Goal: Task Accomplishment & Management: Manage account settings

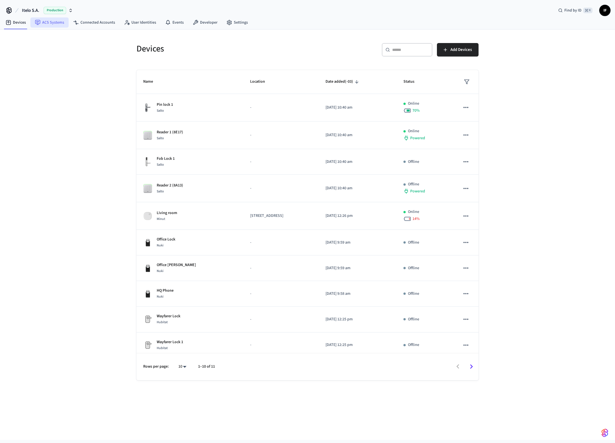
click at [55, 24] on link "ACS Systems" at bounding box center [49, 22] width 38 height 10
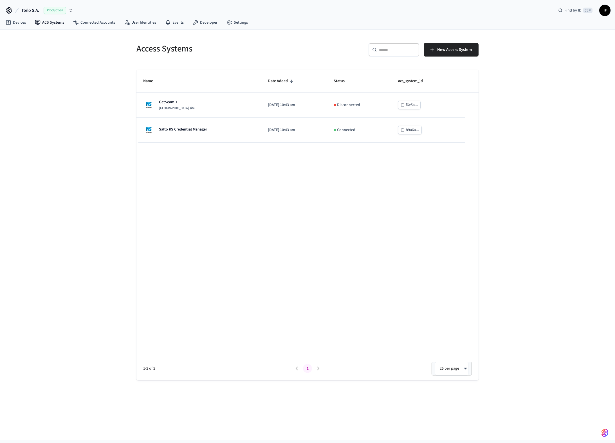
click at [66, 8] on div "Production" at bounding box center [58, 10] width 29 height 7
type input "***"
click at [46, 36] on div "Lab Accounts Production" at bounding box center [45, 36] width 77 height 7
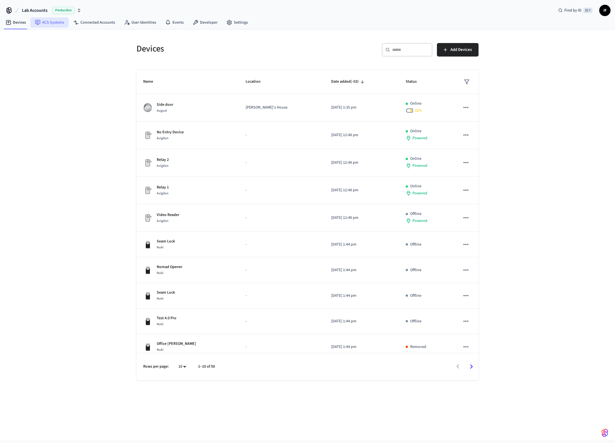
click at [40, 26] on link "ACS Systems" at bounding box center [49, 22] width 38 height 10
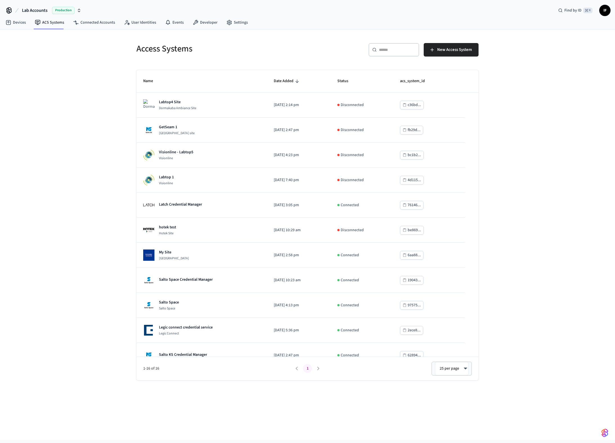
click at [382, 50] on input "text" at bounding box center [397, 50] width 37 height 6
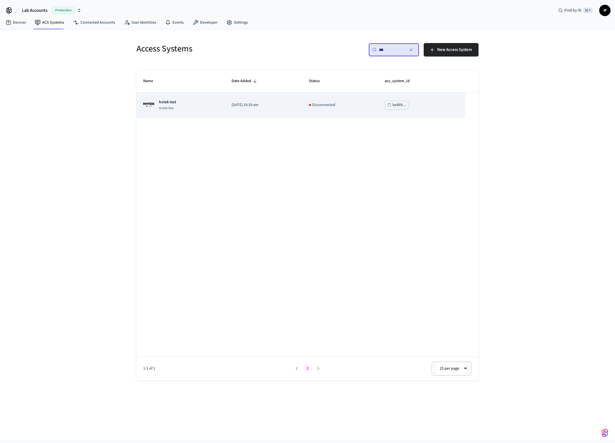
type input "***"
click at [295, 108] on p "[DATE] 10:29 am" at bounding box center [264, 105] width 64 height 6
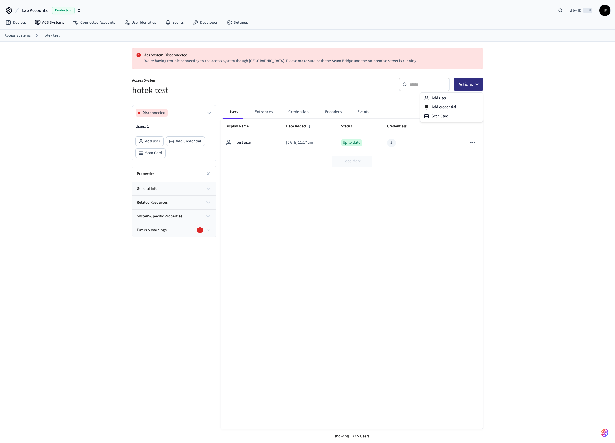
click at [476, 82] on icon "button" at bounding box center [477, 85] width 6 height 6
click at [452, 99] on div "Add user" at bounding box center [452, 98] width 60 height 9
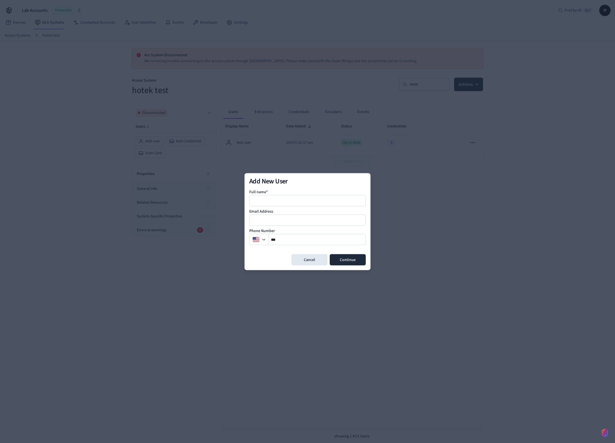
click at [477, 86] on div at bounding box center [307, 221] width 615 height 443
click at [306, 264] on button "Cancel" at bounding box center [310, 259] width 36 height 11
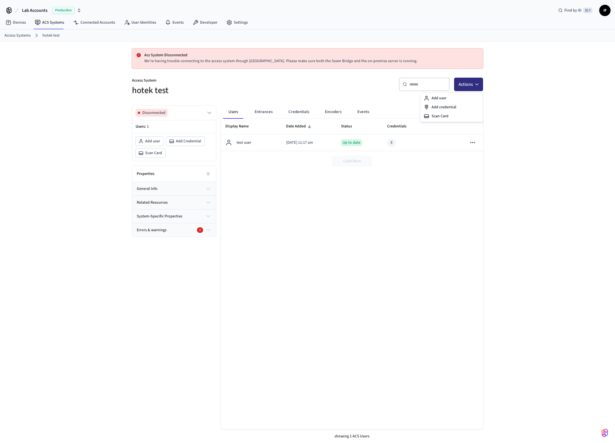
click at [477, 83] on icon "button" at bounding box center [477, 85] width 6 height 6
click at [441, 108] on div "Add credential" at bounding box center [452, 107] width 60 height 9
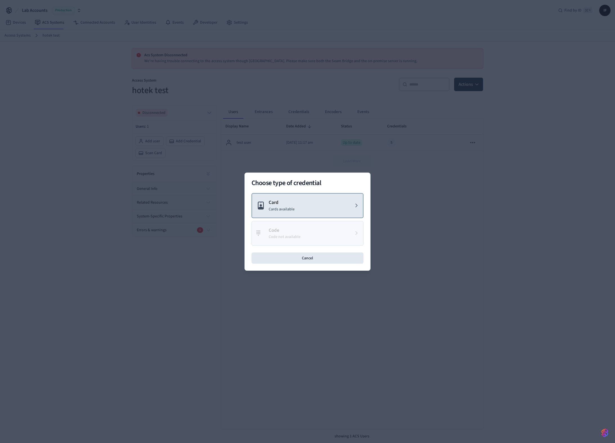
click at [284, 211] on p "Cards available" at bounding box center [282, 209] width 26 height 6
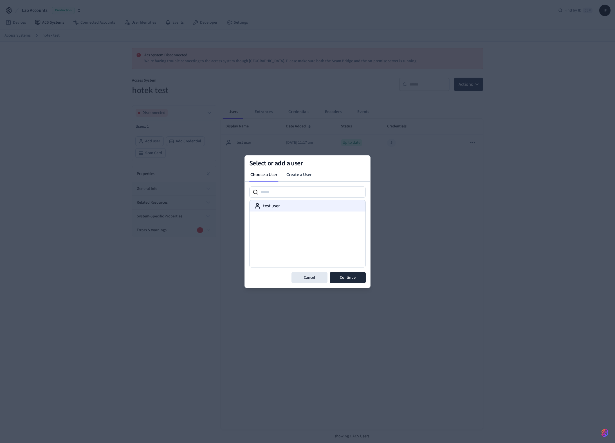
click at [289, 203] on div "test user" at bounding box center [307, 206] width 107 height 7
click at [359, 272] on button "Continue" at bounding box center [348, 277] width 36 height 11
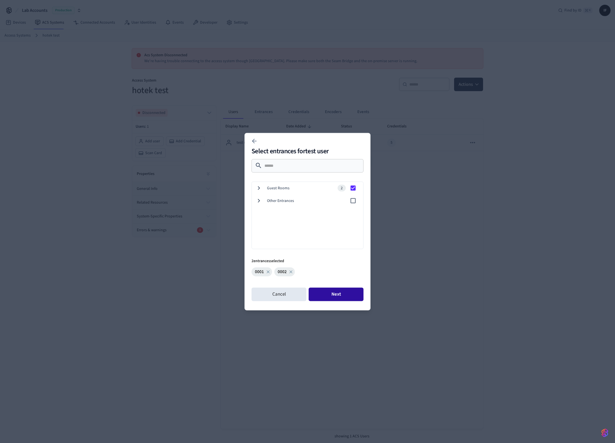
click at [345, 289] on button "Next" at bounding box center [336, 295] width 55 height 14
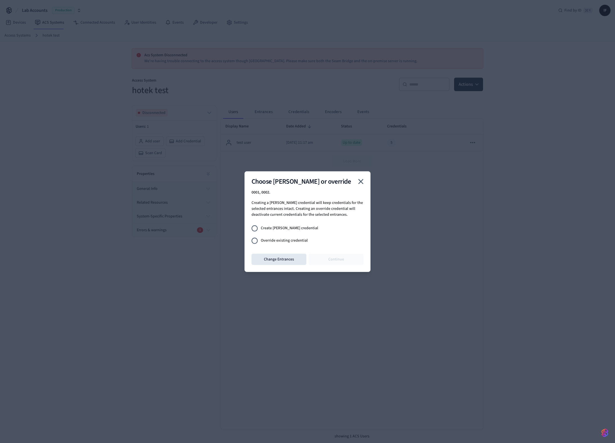
click at [283, 241] on span "Override existing credential" at bounding box center [284, 241] width 47 height 6
click at [337, 258] on button "Continue" at bounding box center [336, 259] width 55 height 11
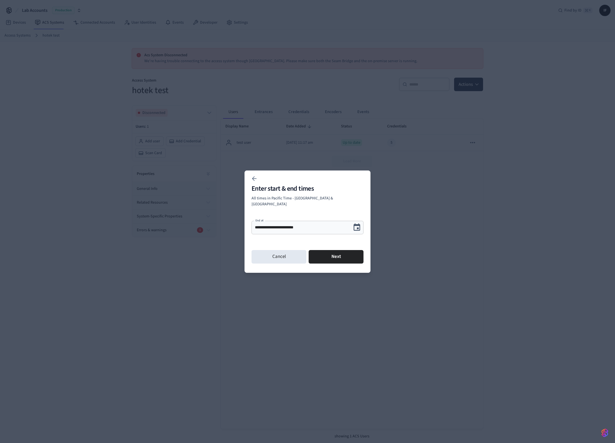
click at [293, 192] on h2 "Enter start & end times" at bounding box center [308, 188] width 112 height 7
copy h2 "Enter start & end times"
click at [139, 231] on div at bounding box center [307, 221] width 615 height 443
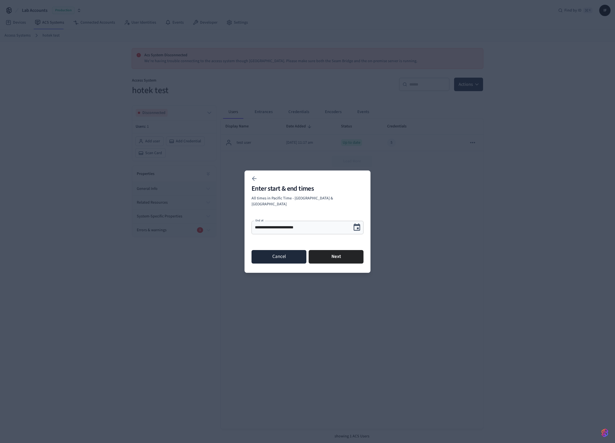
click at [256, 251] on button "Cancel" at bounding box center [279, 257] width 55 height 14
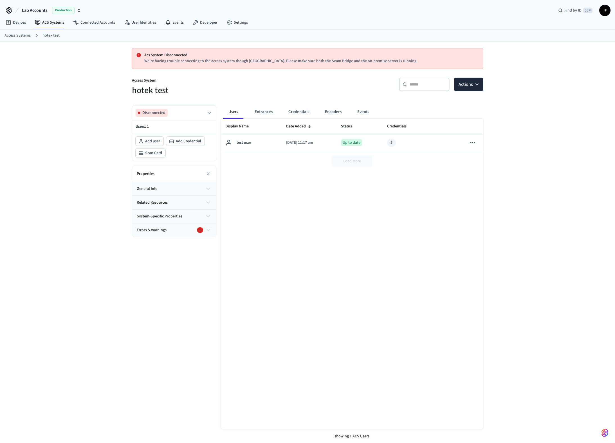
click at [75, 11] on div "Production" at bounding box center [66, 10] width 29 height 7
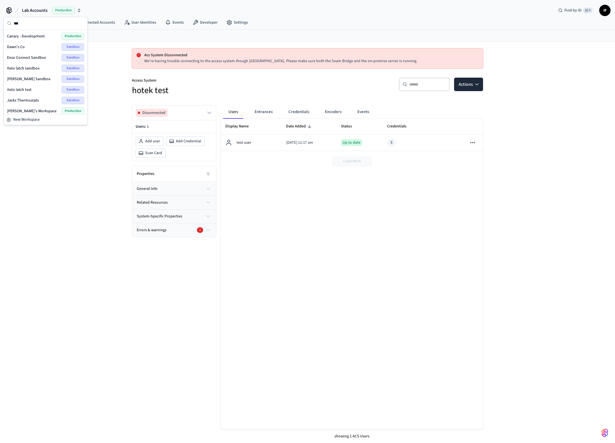
type input "***"
click at [47, 37] on div "Canary - Development Production" at bounding box center [45, 36] width 77 height 7
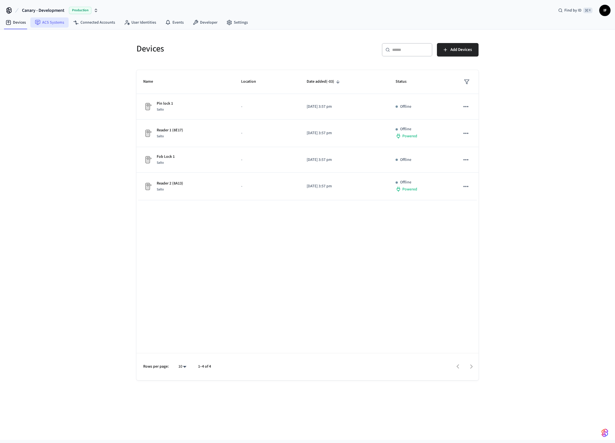
click at [55, 23] on link "ACS Systems" at bounding box center [49, 22] width 38 height 10
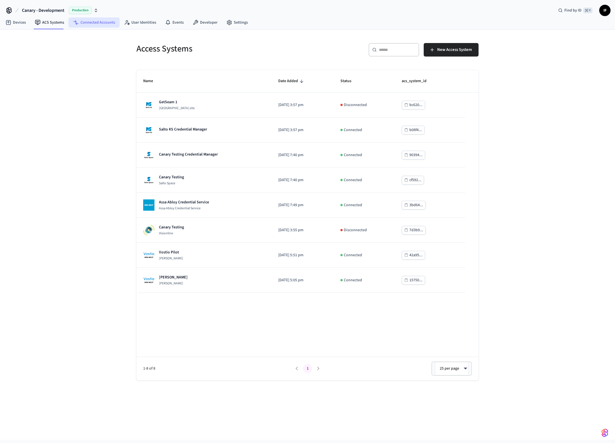
click at [90, 25] on link "Connected Accounts" at bounding box center [94, 22] width 51 height 10
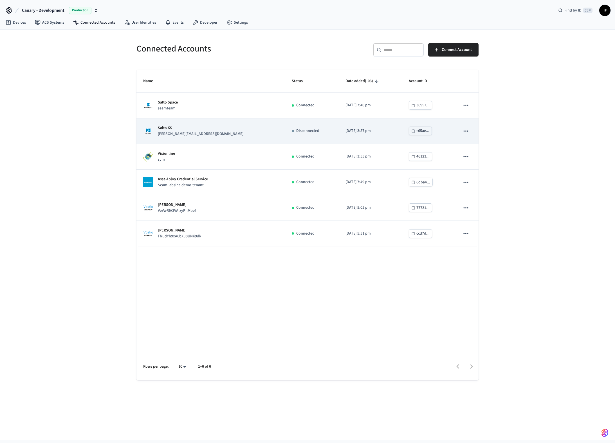
click at [240, 130] on div "Salto KS [PERSON_NAME][EMAIL_ADDRESS][DOMAIN_NAME]" at bounding box center [210, 131] width 135 height 12
click at [214, 124] on td "Salto KS [PERSON_NAME][EMAIL_ADDRESS][DOMAIN_NAME]" at bounding box center [211, 132] width 149 height 26
click at [239, 137] on td "Salto KS [PERSON_NAME][EMAIL_ADDRESS][DOMAIN_NAME]" at bounding box center [211, 132] width 149 height 26
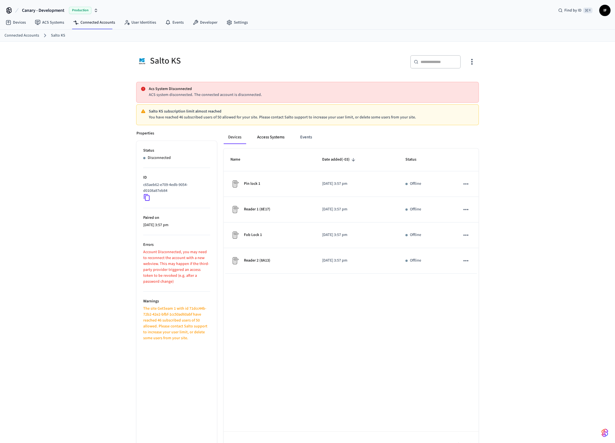
click at [269, 134] on button "Access Systems" at bounding box center [271, 138] width 36 height 14
click at [303, 135] on button "Events" at bounding box center [306, 138] width 21 height 14
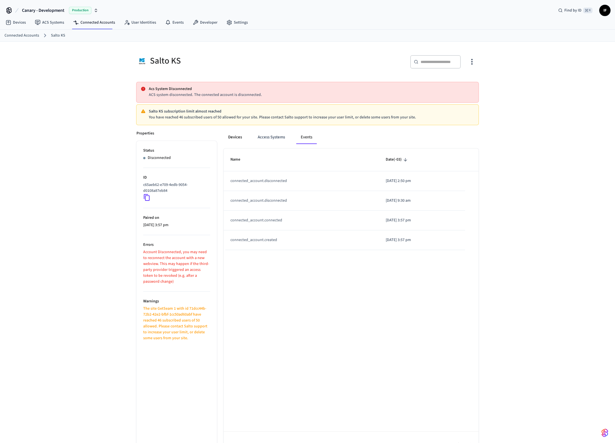
click at [239, 137] on button "Devices" at bounding box center [235, 138] width 23 height 14
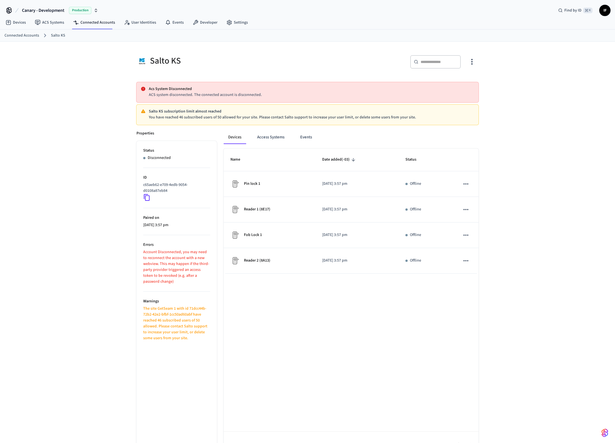
click at [596, 433] on div "Salto KS ​ ​ Acs System Disconnected ACS system disconnected. The connected acc…" at bounding box center [307, 250] width 615 height 417
click at [600, 434] on button "button" at bounding box center [605, 433] width 11 height 11
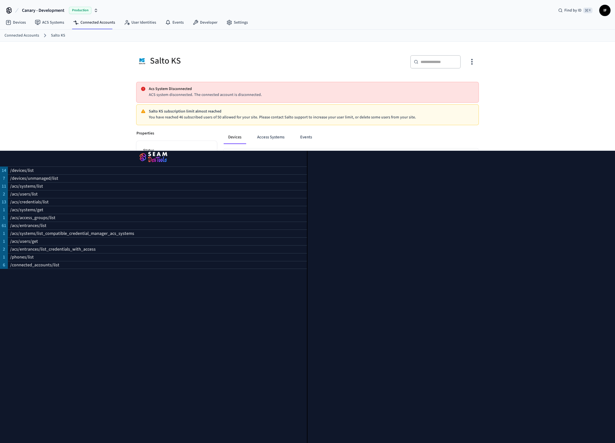
click at [158, 158] on img "button" at bounding box center [154, 158] width 294 height 16
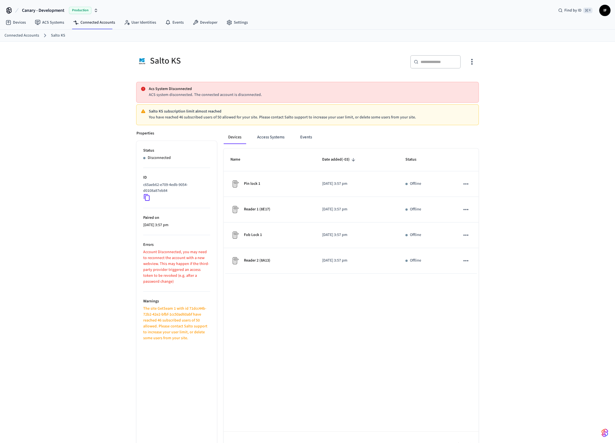
click at [283, 144] on div "Devices Access Systems Events" at bounding box center [351, 140] width 255 height 18
click at [279, 133] on button "Access Systems" at bounding box center [271, 138] width 36 height 14
click at [255, 135] on button "Access Systems" at bounding box center [271, 138] width 36 height 14
click at [238, 137] on button "Devices" at bounding box center [235, 138] width 23 height 14
click at [106, 107] on div "Salto KS ​ ​ Acs System Disconnected ACS system disconnected. The connected acc…" at bounding box center [307, 250] width 615 height 417
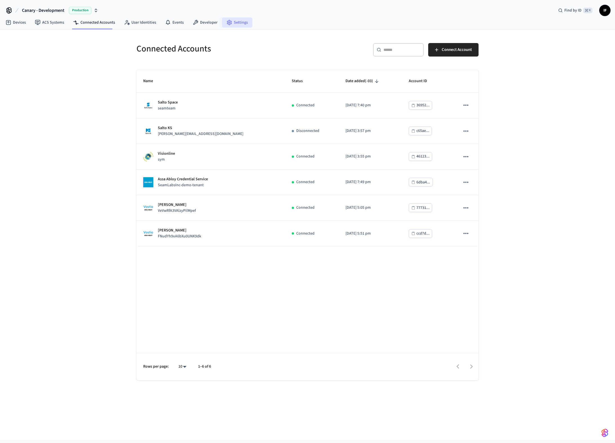
click at [235, 23] on link "Settings" at bounding box center [237, 22] width 30 height 10
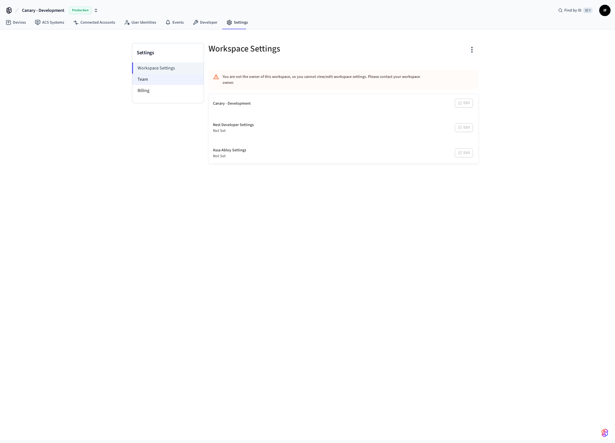
click at [157, 77] on li "Team" at bounding box center [167, 79] width 71 height 11
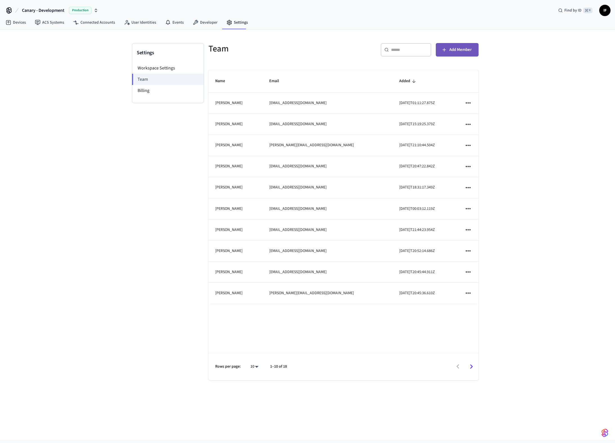
click at [473, 48] on button "Add Member" at bounding box center [457, 50] width 43 height 14
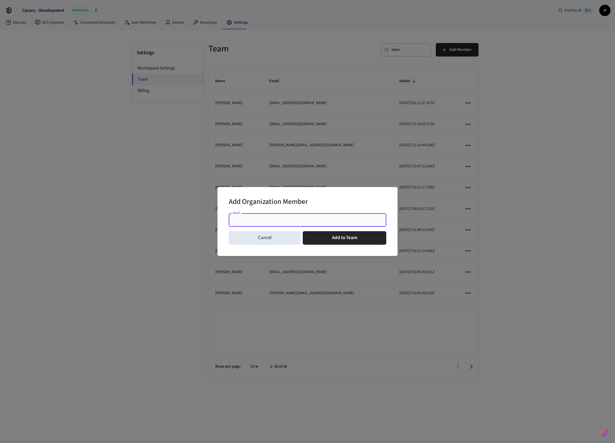
click at [276, 217] on input "Email" at bounding box center [307, 220] width 151 height 6
type input "**********"
click at [258, 235] on button "Cancel" at bounding box center [265, 238] width 72 height 14
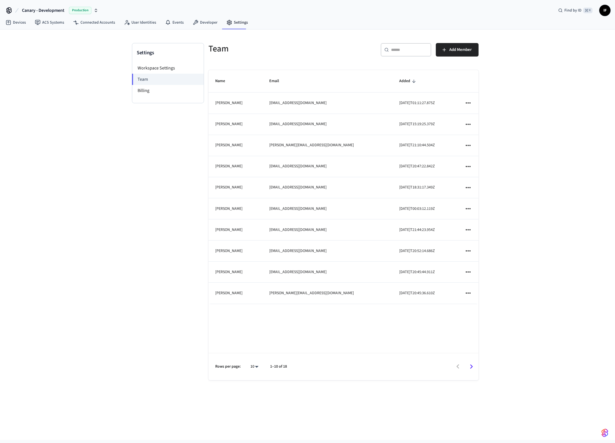
click at [50, 7] on span "Canary - Development" at bounding box center [43, 10] width 43 height 7
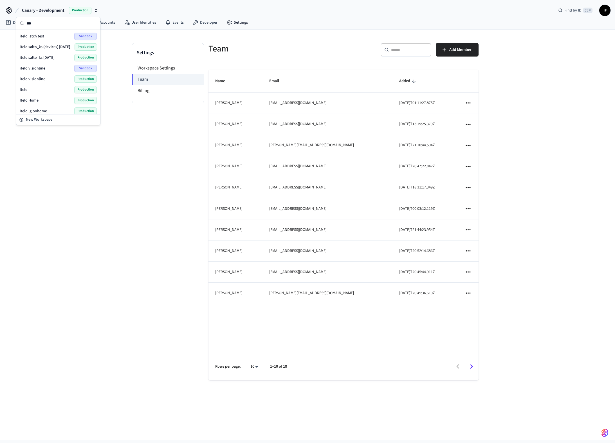
type input "***"
drag, startPoint x: 39, startPoint y: 90, endPoint x: 33, endPoint y: 65, distance: 25.4
click at [33, 66] on div "itelo latch test Sandbox itelo salto_ks (devices) [DATE] Production itelo salto…" at bounding box center [58, 154] width 82 height 246
click at [48, 41] on div "Itelo's Sandbox Sandbox" at bounding box center [58, 43] width 77 height 7
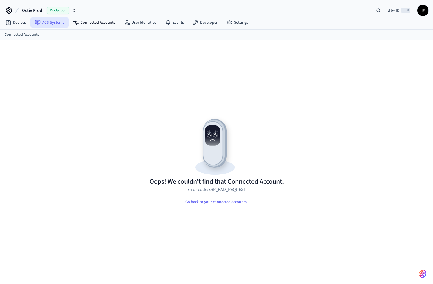
click at [55, 24] on link "ACS Systems" at bounding box center [49, 22] width 38 height 10
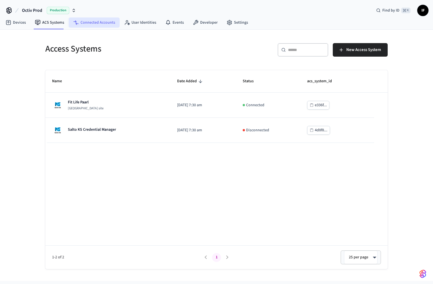
click at [81, 22] on link "Connected Accounts" at bounding box center [94, 22] width 51 height 10
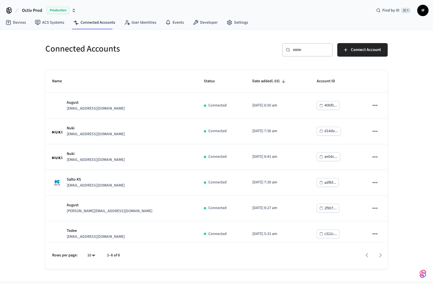
click at [312, 53] on div "​ ​" at bounding box center [307, 50] width 51 height 14
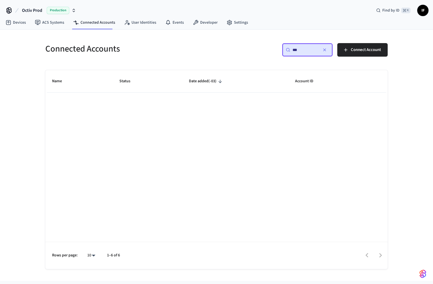
type input "****"
type input "******"
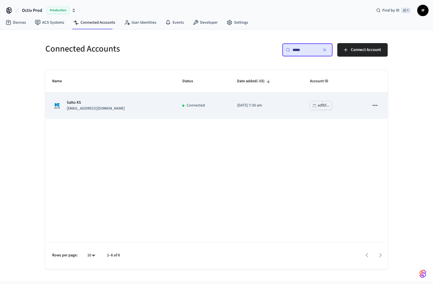
type input "*****"
click at [230, 113] on td "2025/08/13 at 7:30 am" at bounding box center [266, 106] width 73 height 26
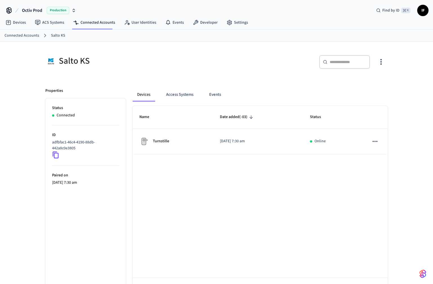
click at [70, 198] on ul "Status Connected ID adfbfac1-46c4-4190-88db-442a8c0e3805 Paired on 2025/08/13 a…" at bounding box center [85, 201] width 81 height 206
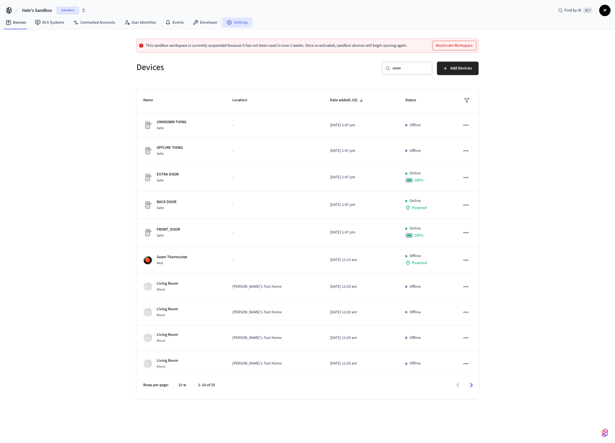
click at [233, 25] on link "Settings" at bounding box center [237, 22] width 30 height 10
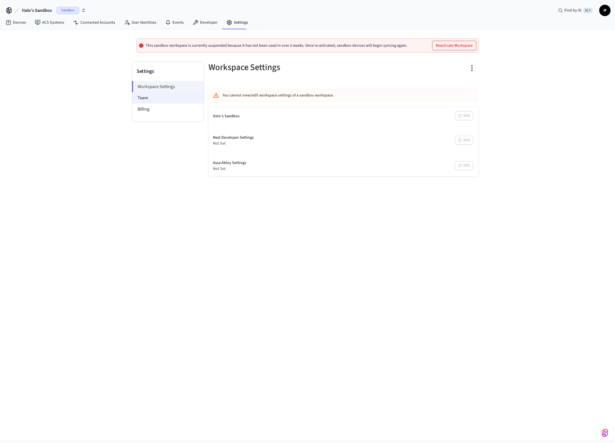
click at [190, 96] on li "Team" at bounding box center [167, 97] width 71 height 11
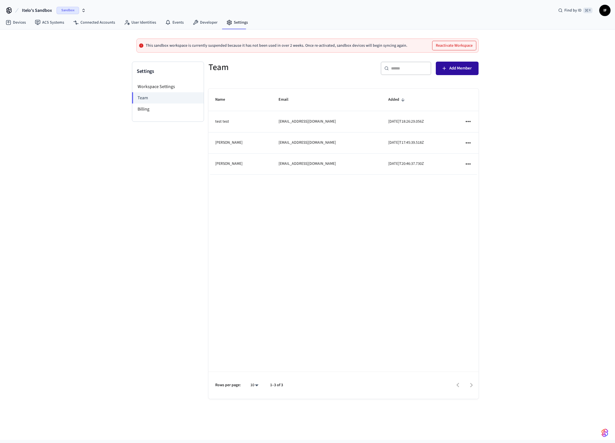
click at [464, 70] on span "Add Member" at bounding box center [461, 68] width 23 height 7
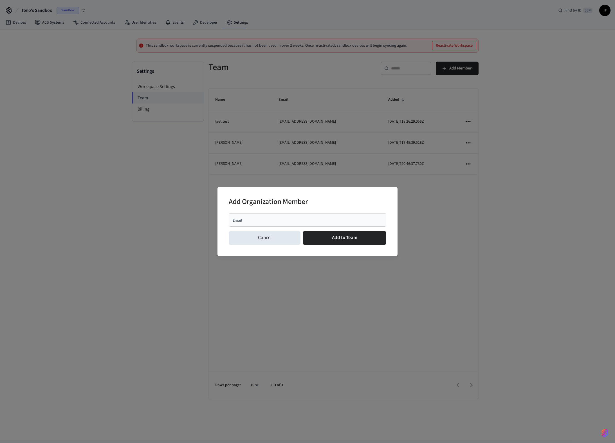
click at [286, 215] on div "Email" at bounding box center [308, 220] width 158 height 14
type input "**********"
click at [334, 236] on button "Add to Team" at bounding box center [345, 238] width 84 height 14
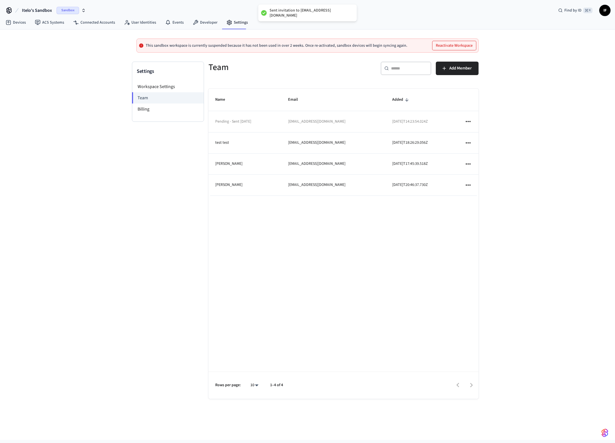
drag, startPoint x: 308, startPoint y: 10, endPoint x: 342, endPoint y: 10, distance: 34.1
click at [342, 10] on div "Sent invitation to Itelo@getseam.com" at bounding box center [307, 13] width 99 height 17
click at [359, 235] on div "Name Email Added Pending - Sent Sep 1, 2025 Itelo@getseam.com 2025-09-01T14:23:…" at bounding box center [344, 244] width 270 height 310
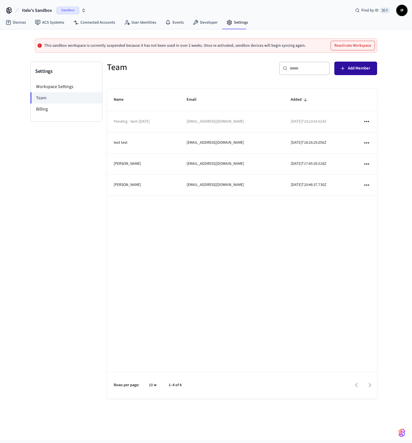
click at [366, 73] on button "Add Member" at bounding box center [355, 69] width 43 height 14
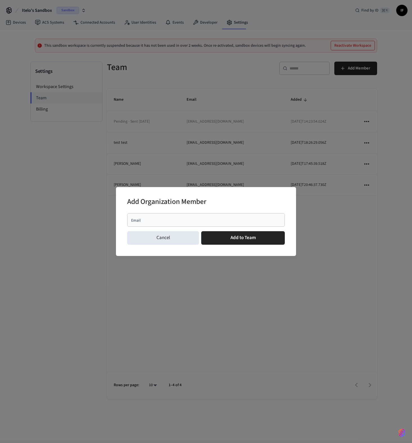
click at [218, 216] on div "Email" at bounding box center [206, 220] width 158 height 14
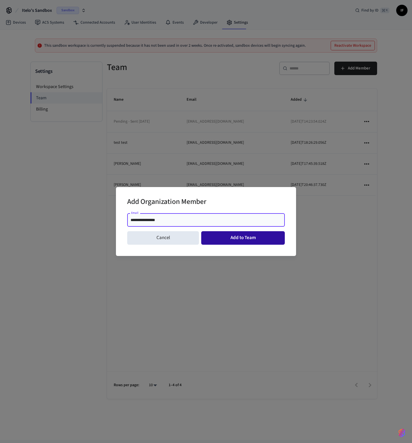
type input "**********"
click at [260, 238] on button "Add to Team" at bounding box center [243, 238] width 84 height 14
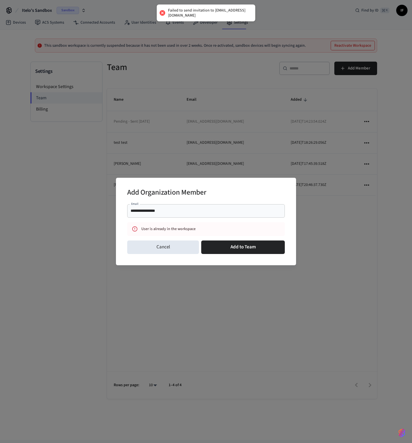
click at [218, 11] on div "Failed to send invitation to itelo@getseam.com" at bounding box center [209, 13] width 82 height 10
click at [249, 9] on div "Failed to send invitation to itelo@getseam.com" at bounding box center [206, 13] width 99 height 17
